Goal: Task Accomplishment & Management: Manage account settings

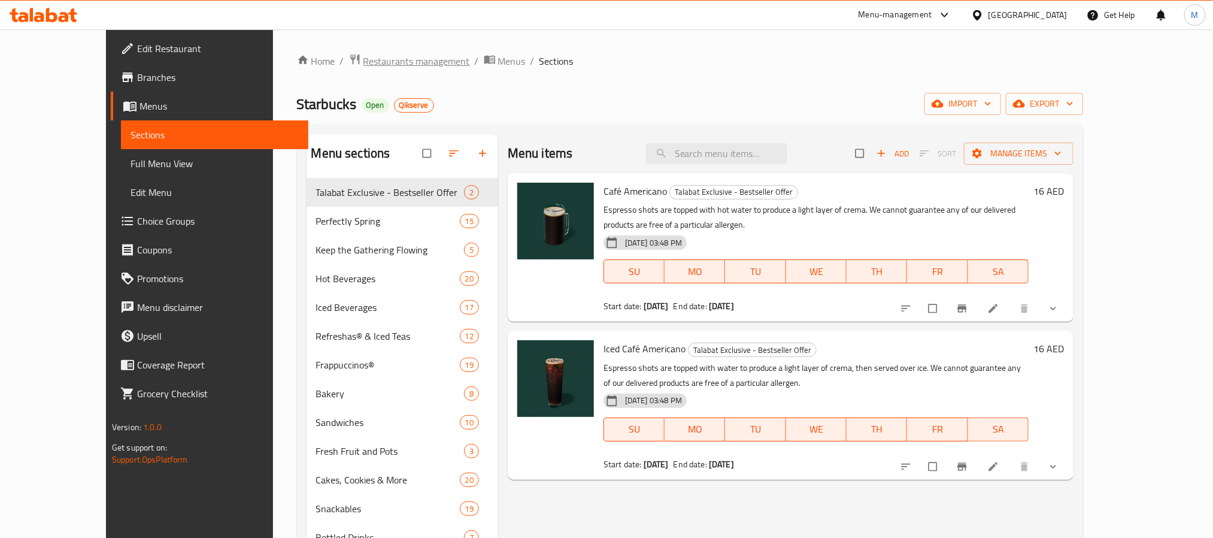
click at [363, 54] on span "Restaurants management" at bounding box center [416, 61] width 107 height 14
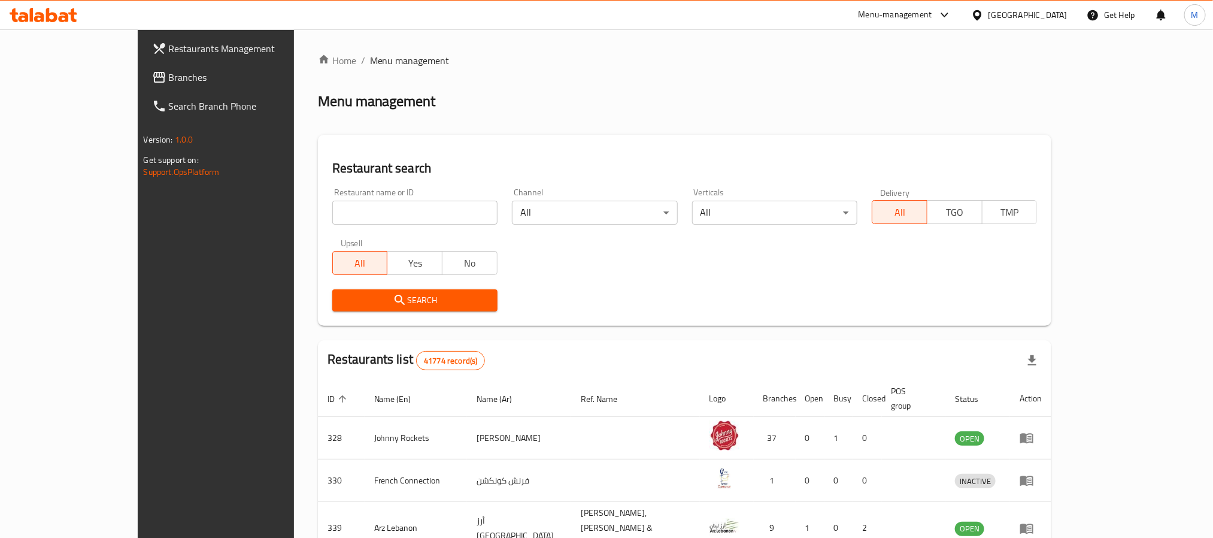
click at [169, 83] on span "Branches" at bounding box center [250, 77] width 162 height 14
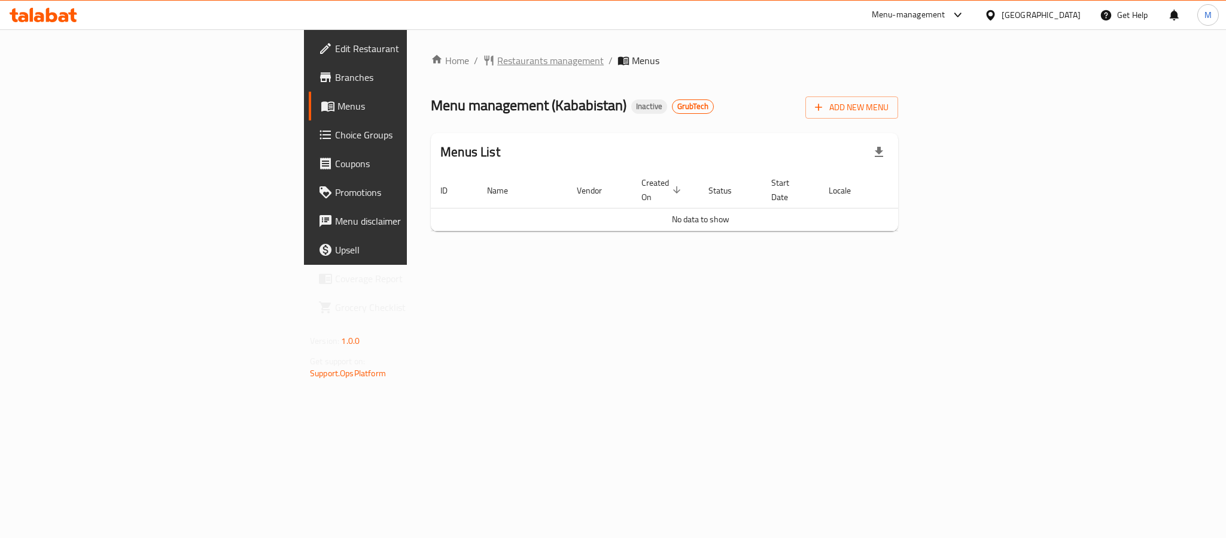
click at [497, 63] on span "Restaurants management" at bounding box center [550, 60] width 107 height 14
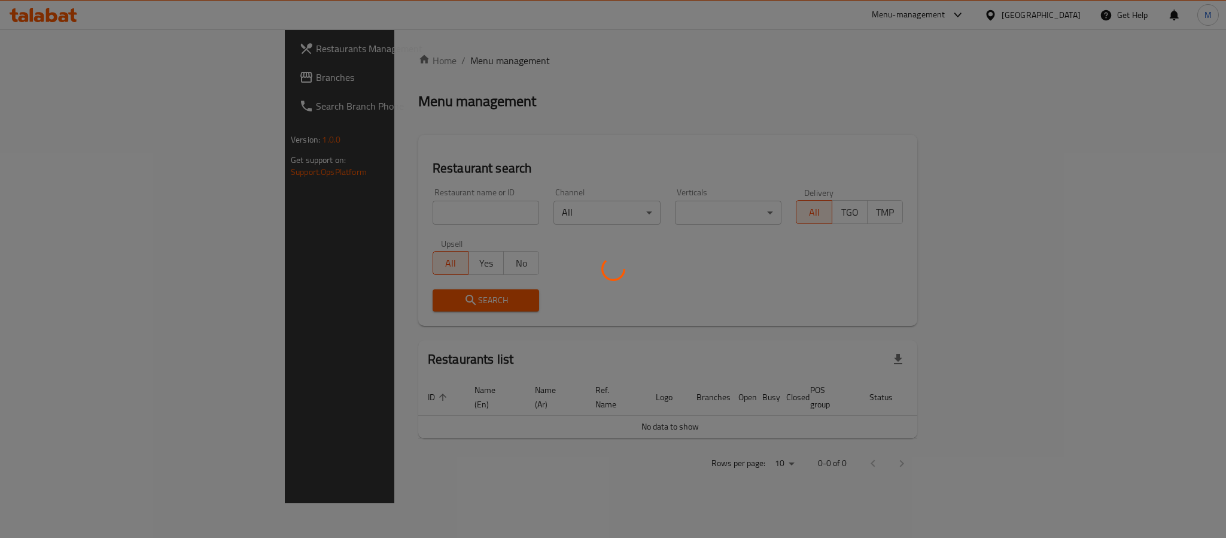
click at [15, 77] on div at bounding box center [613, 269] width 1226 height 538
click at [38, 80] on div at bounding box center [613, 269] width 1226 height 538
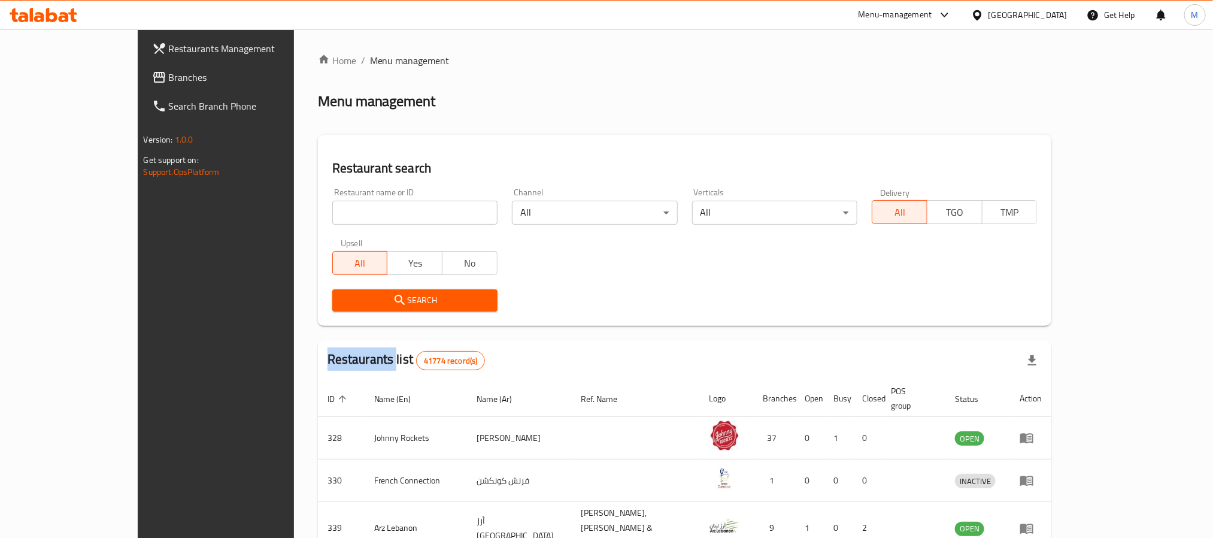
click at [169, 80] on span "Branches" at bounding box center [250, 77] width 162 height 14
